Goal: Task Accomplishment & Management: Manage account settings

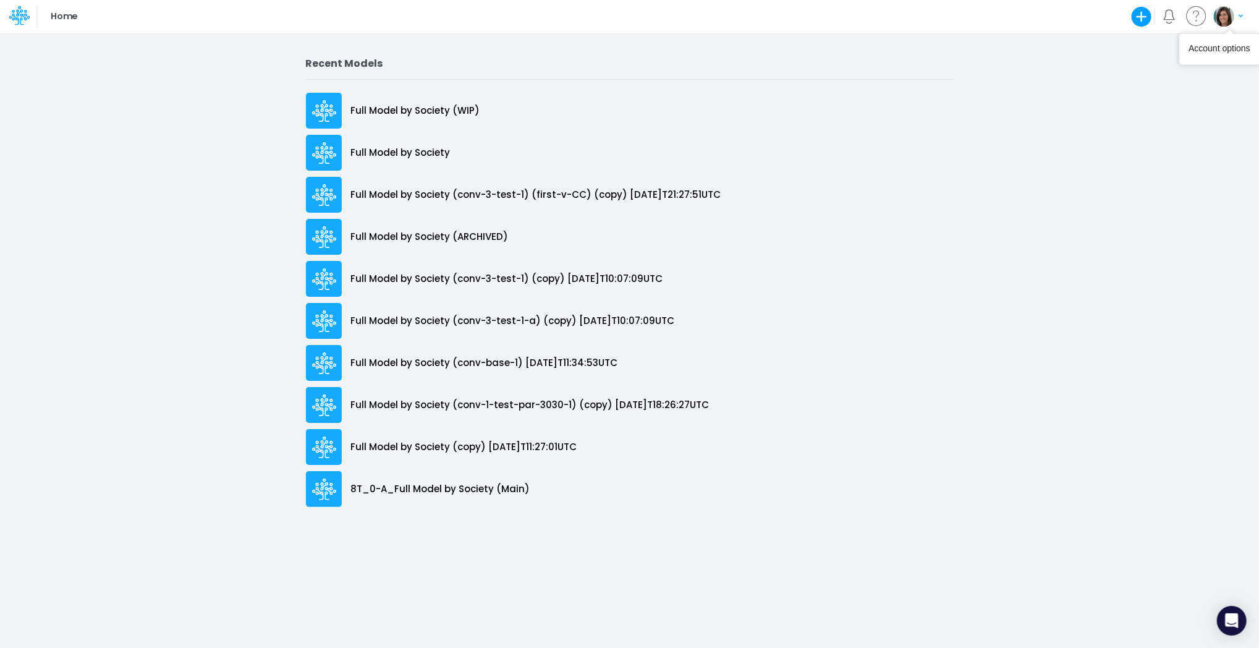
click at [1220, 15] on img "button" at bounding box center [1224, 16] width 20 height 20
click at [1181, 73] on button "Log out" at bounding box center [1178, 72] width 132 height 19
